Goal: Communication & Community: Answer question/provide support

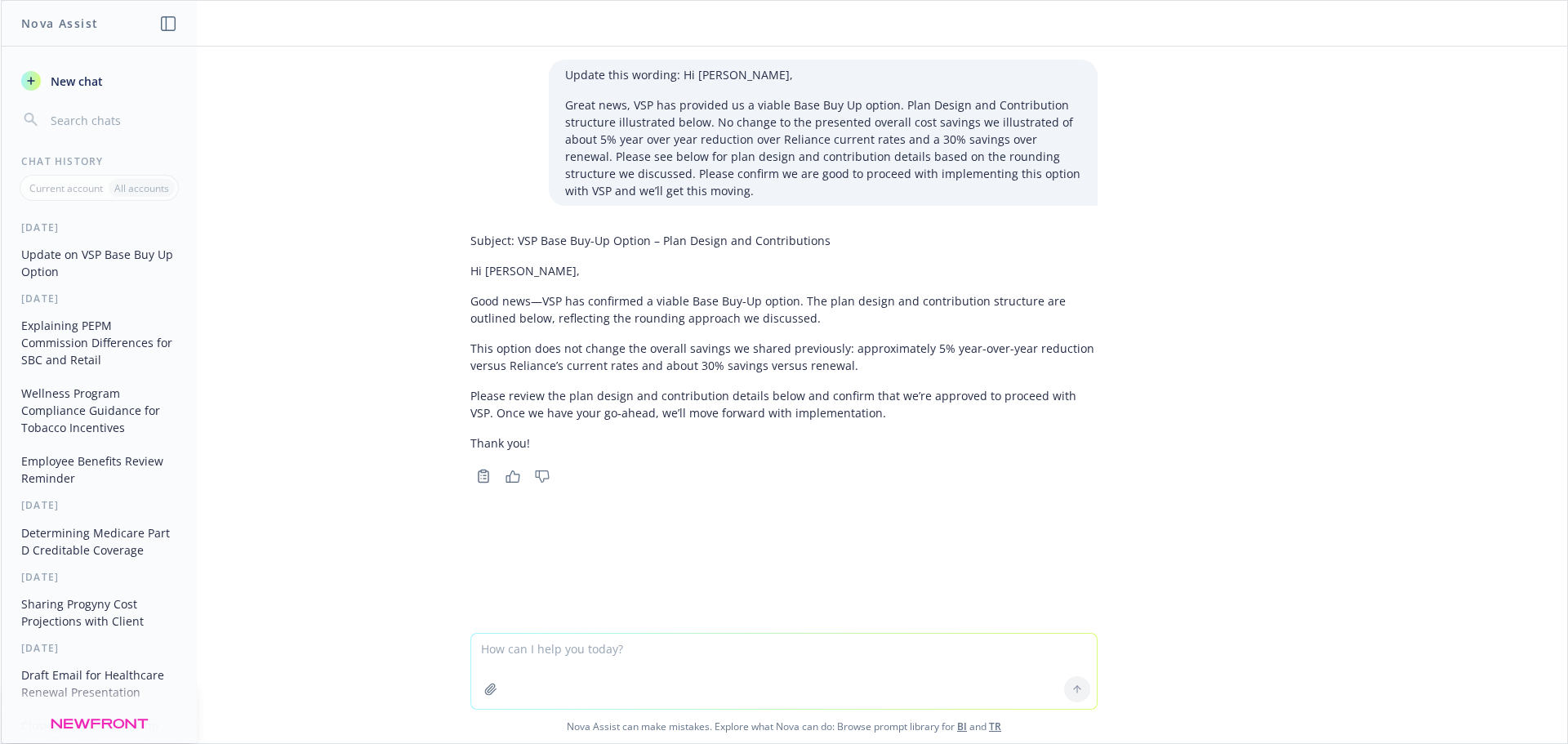
click at [569, 464] on div "Copy to clipboard Thumbs up Thumbs down" at bounding box center [784, 475] width 627 height 22
